Goal: Information Seeking & Learning: Learn about a topic

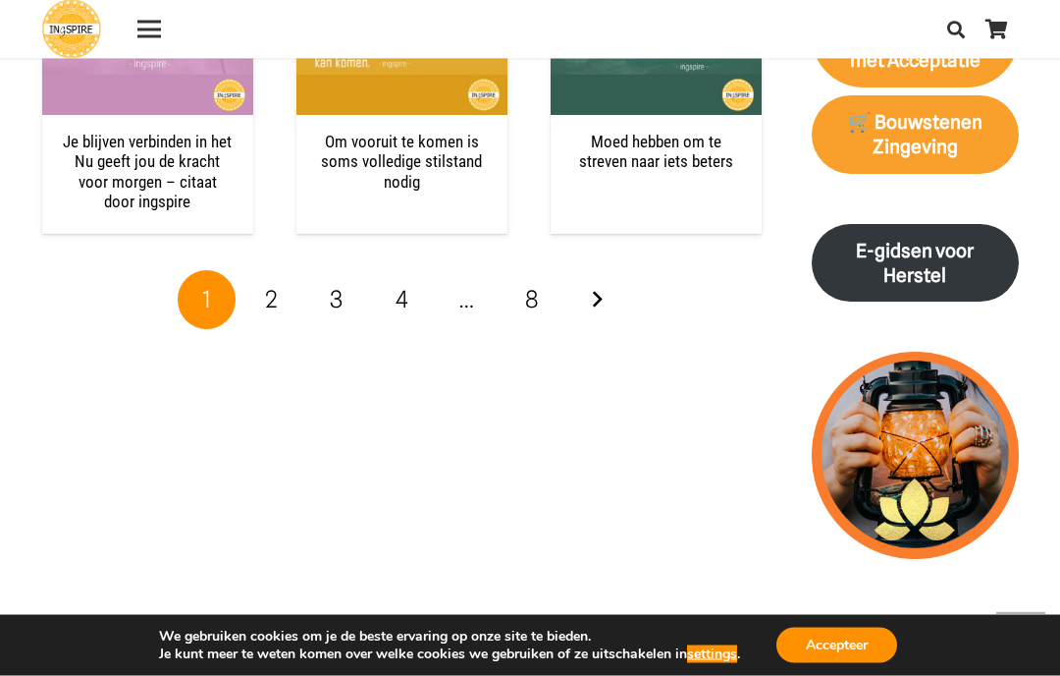
scroll to position [2757, 0]
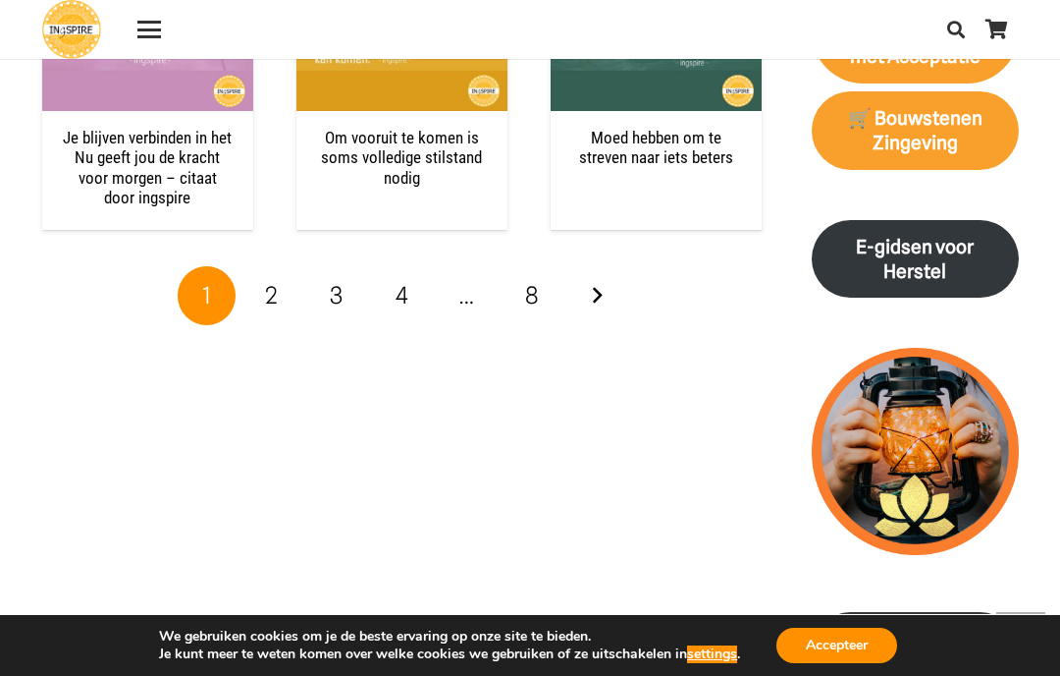
click at [287, 266] on link "2" at bounding box center [272, 295] width 59 height 59
click at [272, 281] on span "2" at bounding box center [271, 295] width 13 height 28
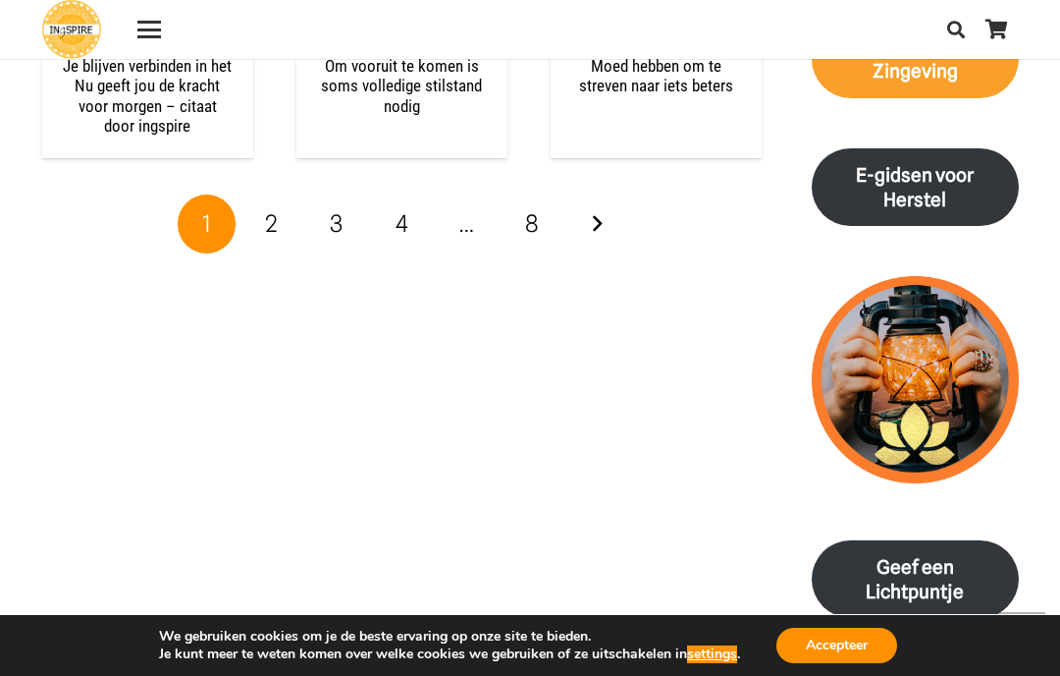
click at [284, 194] on link "2" at bounding box center [272, 223] width 59 height 59
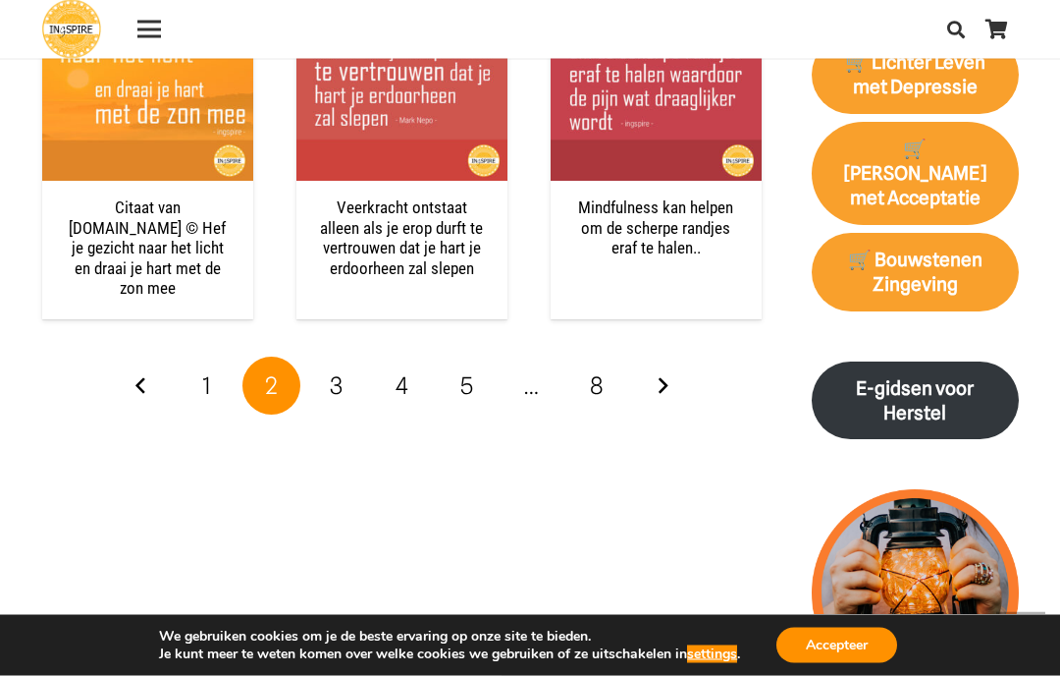
scroll to position [2616, 0]
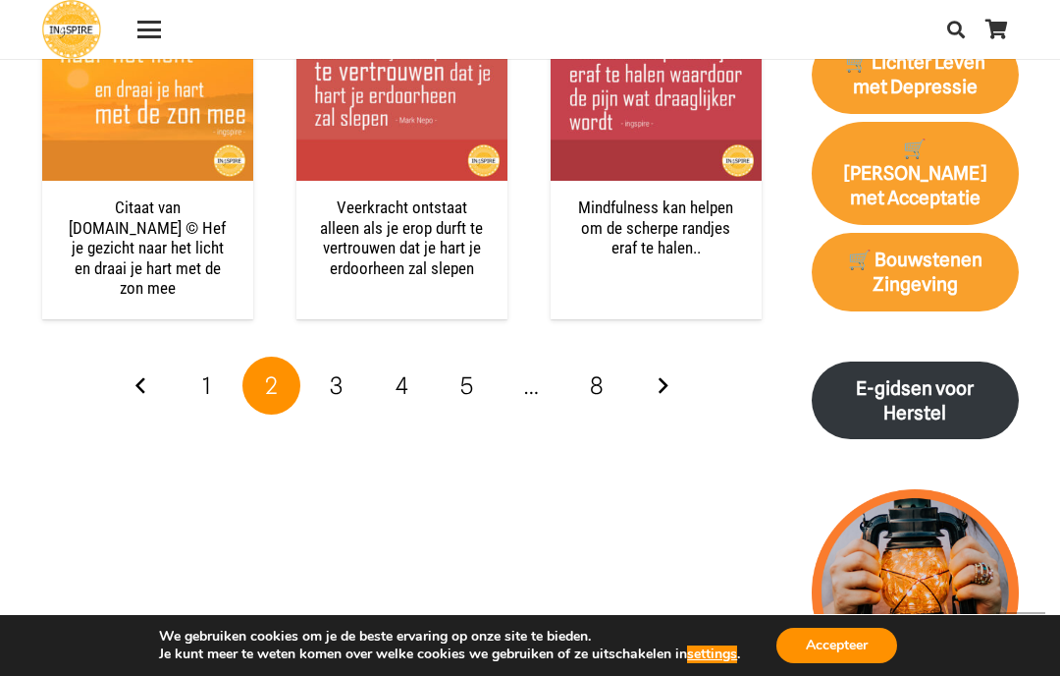
click at [673, 357] on link "Volgende" at bounding box center [662, 385] width 59 height 59
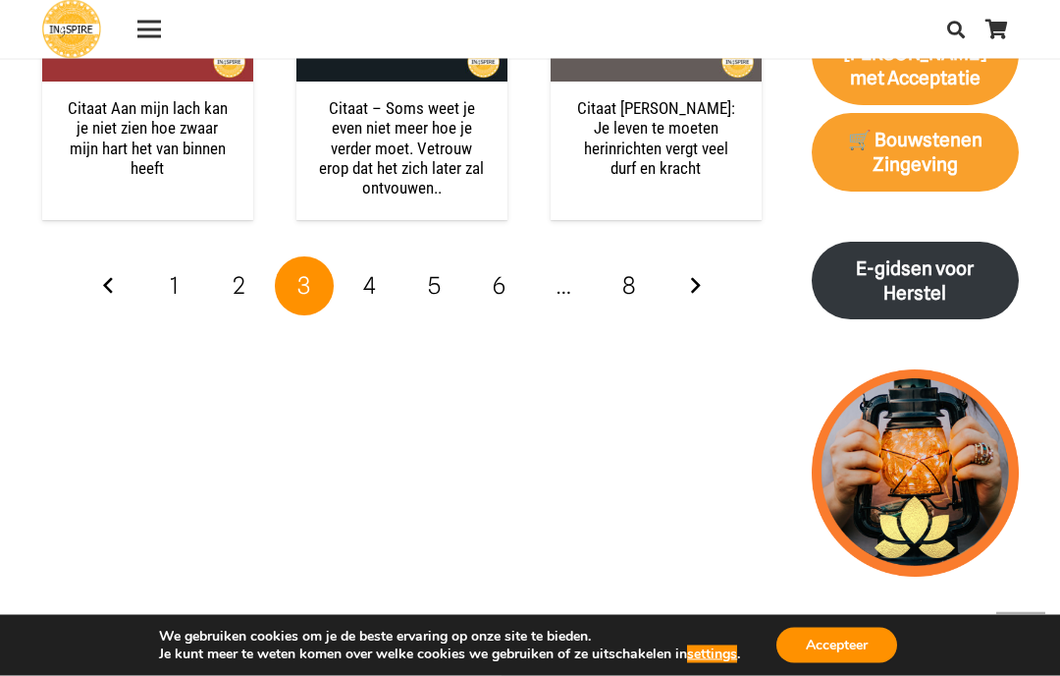
scroll to position [2736, 0]
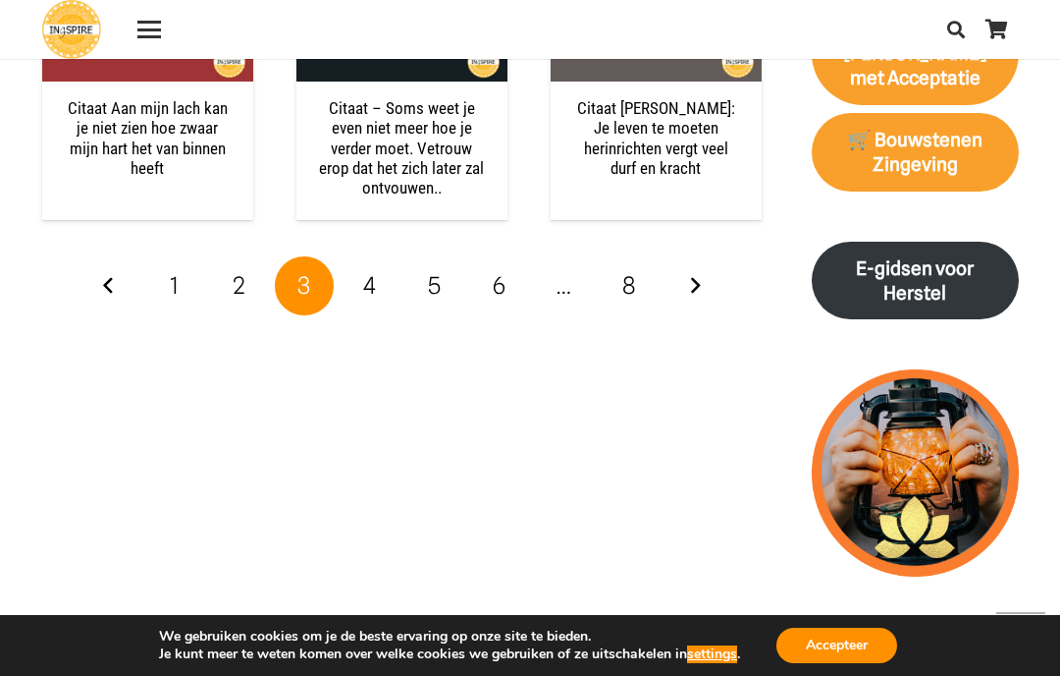
click at [701, 268] on link "Volgende" at bounding box center [695, 285] width 59 height 59
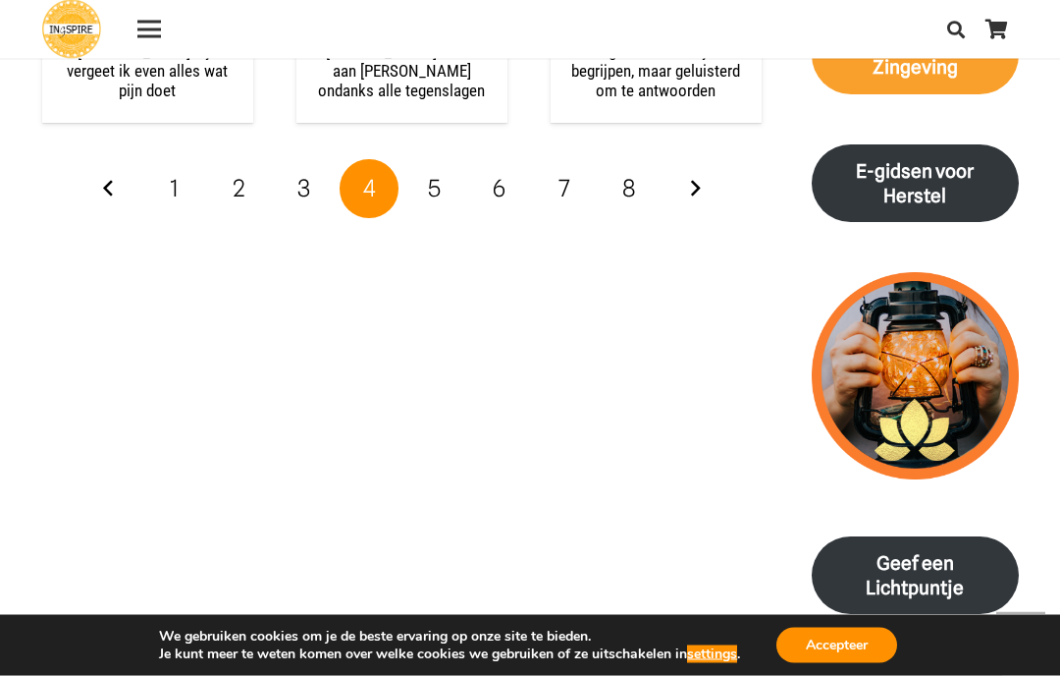
scroll to position [2833, 0]
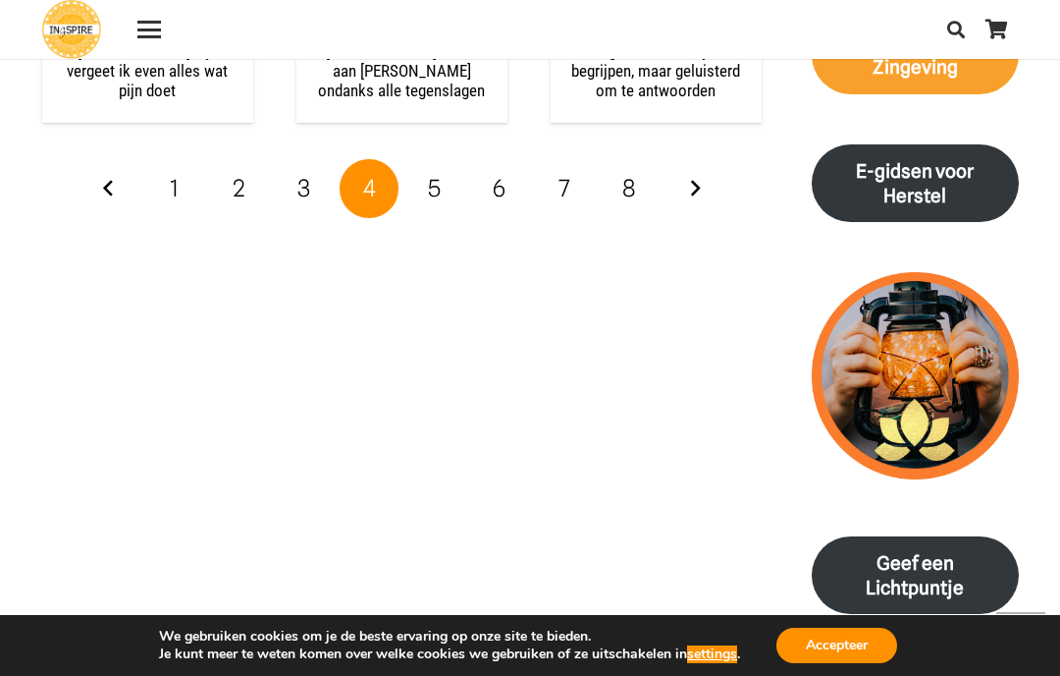
click at [705, 165] on link "Volgende" at bounding box center [695, 188] width 59 height 59
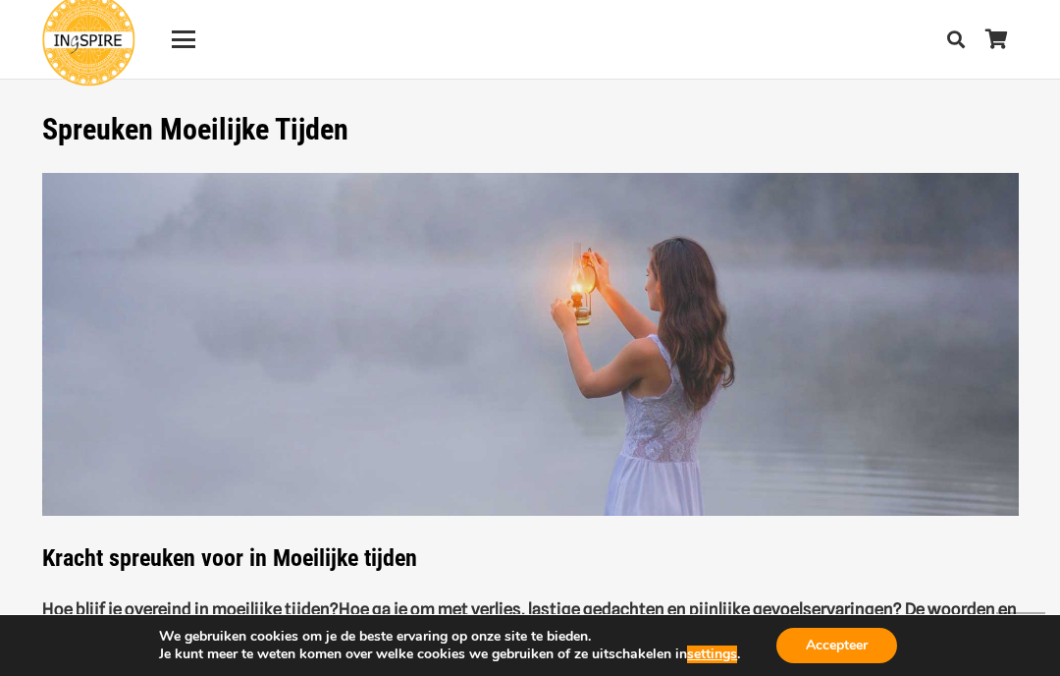
scroll to position [2905, 0]
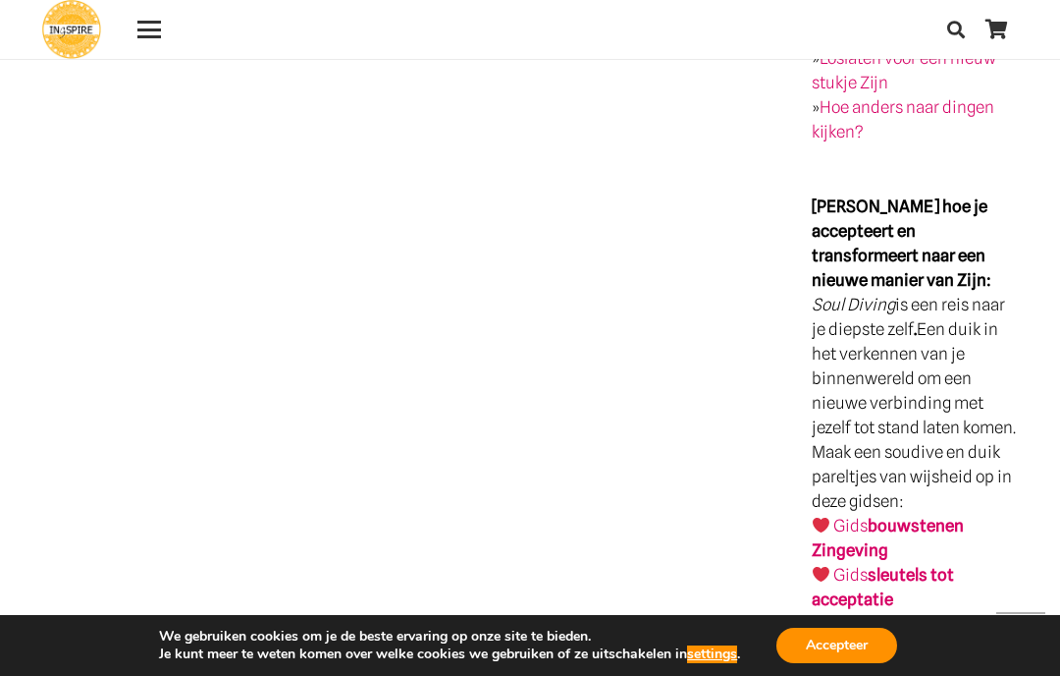
scroll to position [4516, 0]
